Goal: Transaction & Acquisition: Purchase product/service

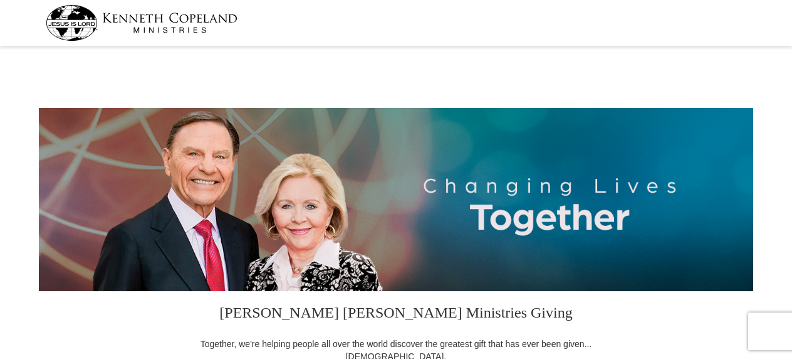
select select "OK"
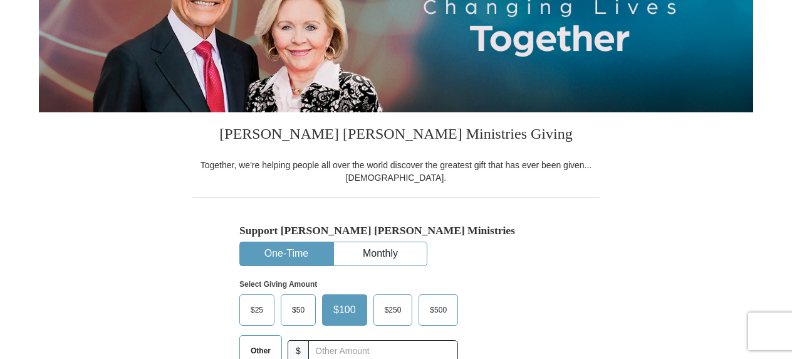
scroll to position [251, 0]
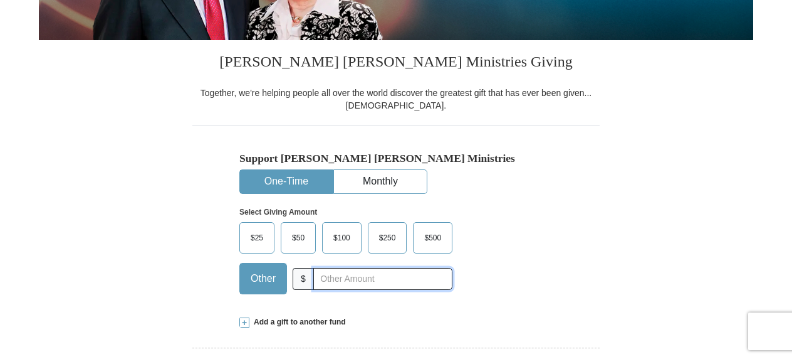
click at [322, 276] on input "text" at bounding box center [382, 279] width 139 height 22
type input "75.00"
click at [584, 271] on div "Support [PERSON_NAME] [PERSON_NAME] Ministries One-Time Monthly Select Giving A…" at bounding box center [396, 214] width 408 height 179
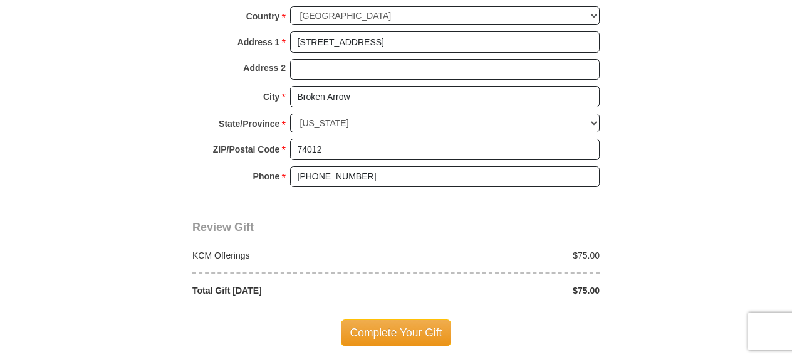
scroll to position [1003, 0]
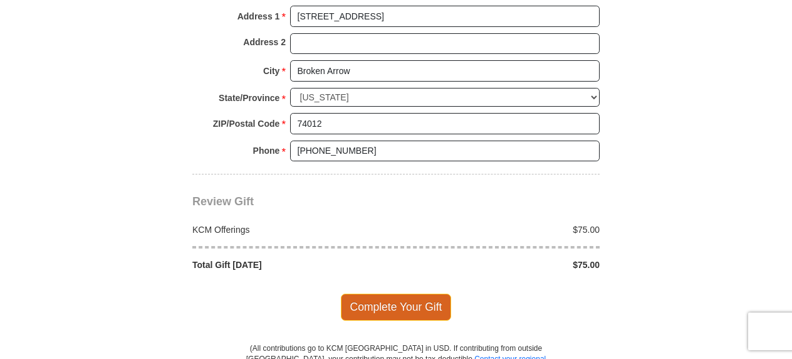
click at [413, 298] on span "Complete Your Gift" at bounding box center [396, 306] width 111 height 26
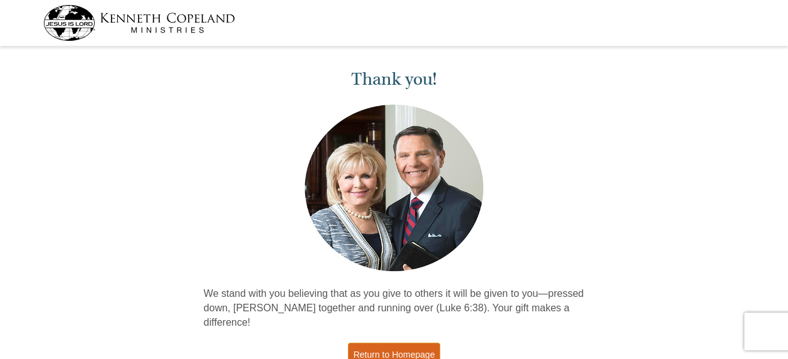
click at [398, 342] on link "Return to Homepage" at bounding box center [394, 354] width 93 height 24
